Goal: Register for event/course

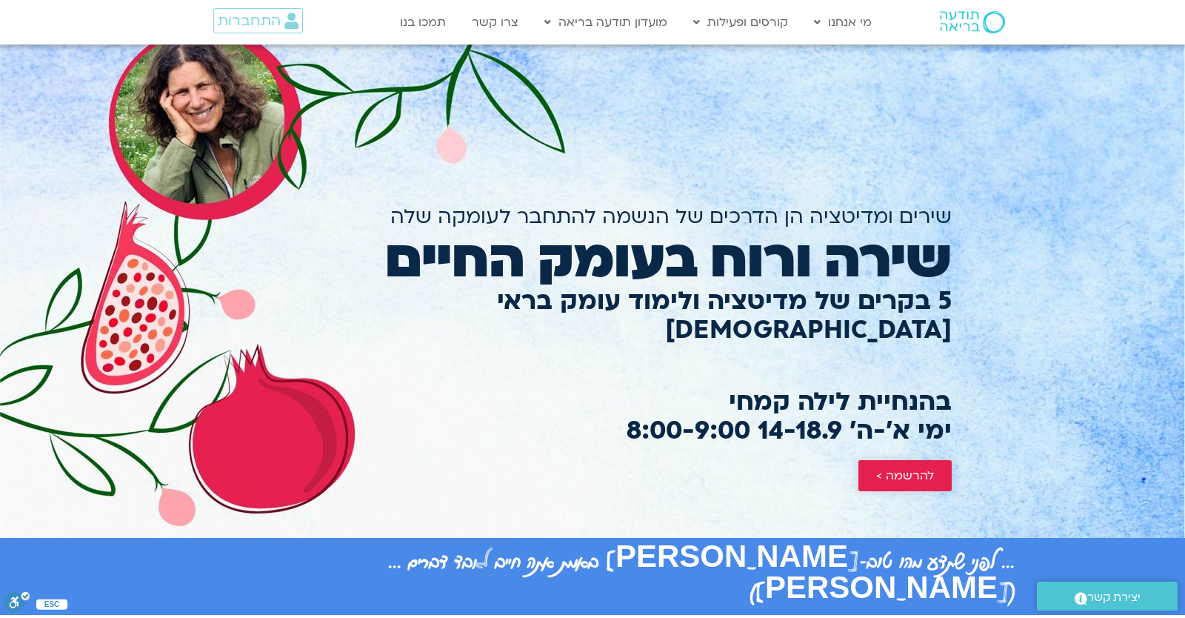
click at [858, 460] on link "להרשמה >" at bounding box center [904, 475] width 93 height 31
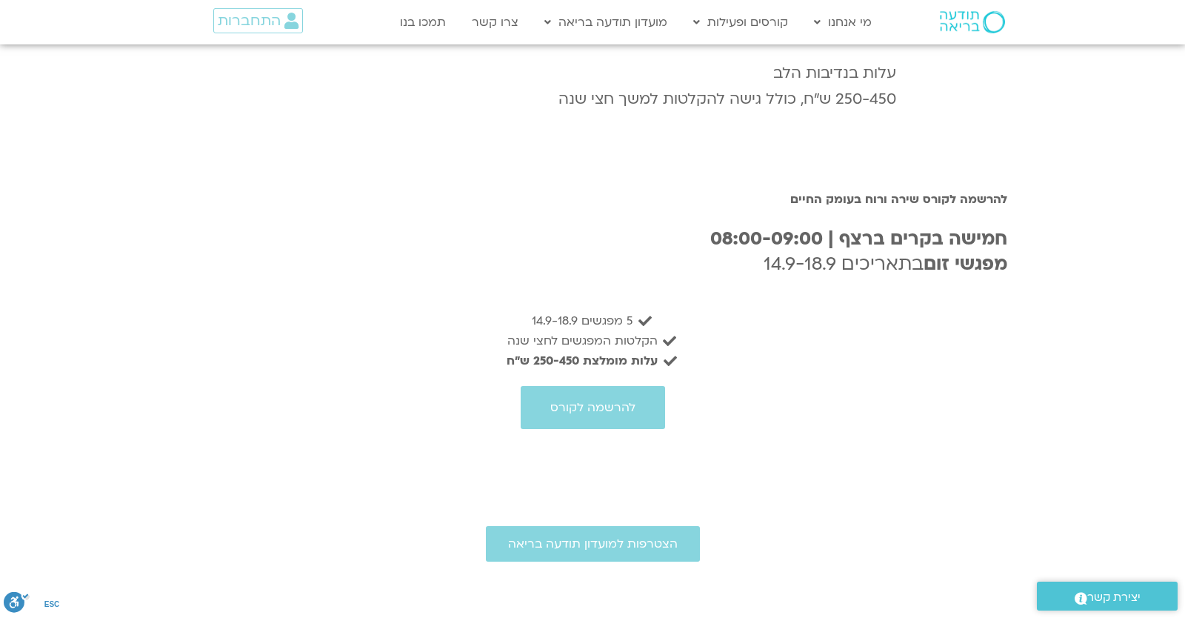
click at [846, 410] on div "להרשמה לקורס" at bounding box center [592, 407] width 814 height 43
drag, startPoint x: 634, startPoint y: 252, endPoint x: 564, endPoint y: 255, distance: 69.7
click at [710, 251] on b "חמישה בקרים ברצף | 08:00-09:00" at bounding box center [858, 239] width 297 height 24
drag, startPoint x: 672, startPoint y: 282, endPoint x: 489, endPoint y: 284, distance: 182.9
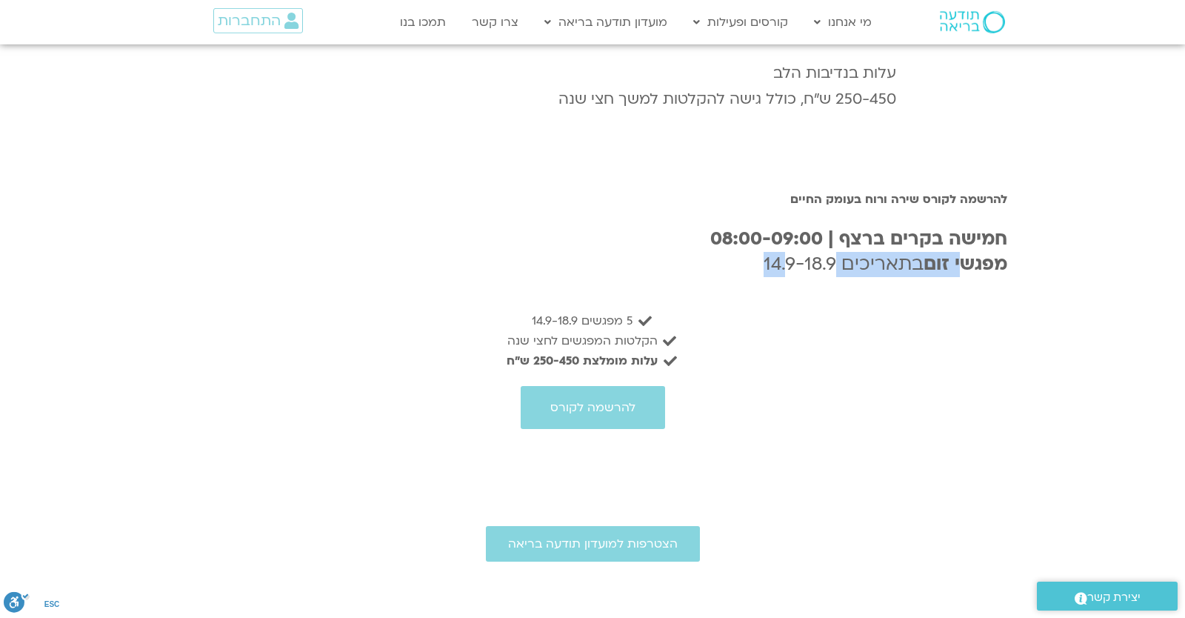
click at [489, 276] on h3 "חמישה בקרים ברצף | 08:00-09:00 מפגשי זום בתאריכים 14.9-18.9" at bounding box center [592, 252] width 829 height 50
drag, startPoint x: 632, startPoint y: 351, endPoint x: 527, endPoint y: 353, distance: 105.2
click at [530, 351] on span "הקלטות המפגשים לחצי שנה" at bounding box center [584, 341] width 154 height 20
click at [559, 342] on span "הקלטות המפגשים לחצי שנה" at bounding box center [584, 341] width 154 height 20
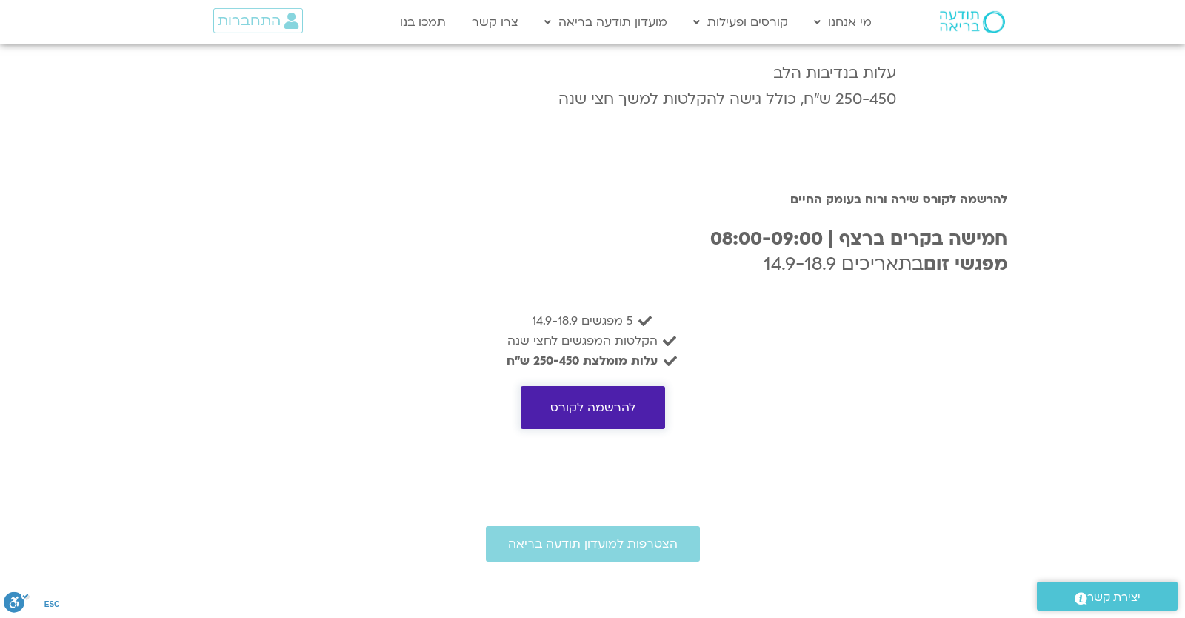
click at [627, 414] on span "להרשמה לקורס" at bounding box center [592, 407] width 85 height 13
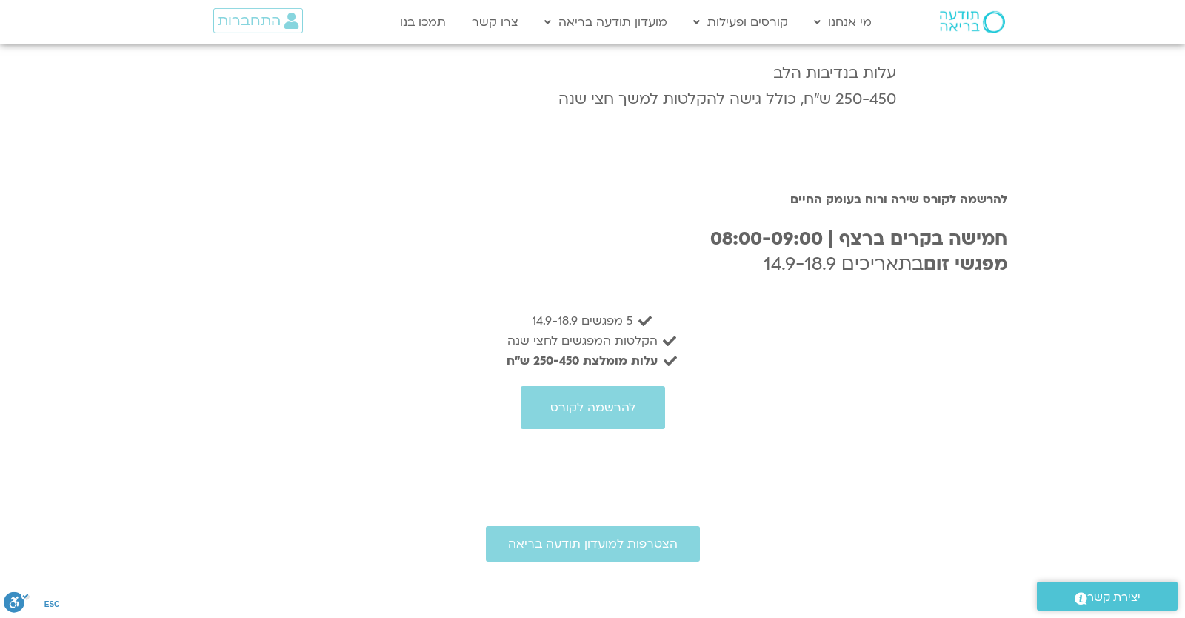
click at [710, 249] on b "חמישה בקרים ברצף | 08:00-09:00" at bounding box center [858, 239] width 297 height 24
click at [268, 25] on span "התחברות" at bounding box center [249, 21] width 63 height 16
